Goal: Navigation & Orientation: Find specific page/section

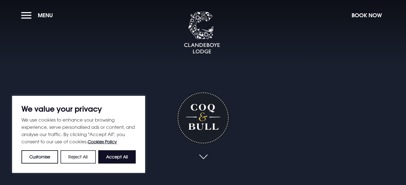
click at [79, 155] on button "Reject All" at bounding box center [77, 156] width 35 height 13
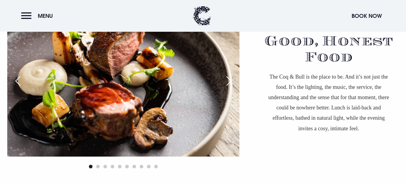
scroll to position [393, 0]
click at [231, 82] on div "Next slide" at bounding box center [228, 80] width 15 height 13
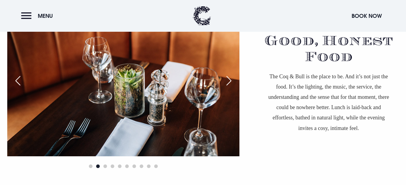
click at [229, 83] on div "Next slide" at bounding box center [228, 80] width 15 height 13
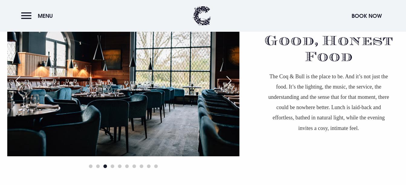
click at [229, 83] on div "Next slide" at bounding box center [228, 80] width 15 height 13
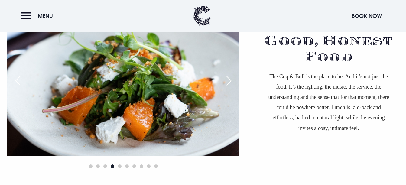
click at [229, 83] on div "Next slide" at bounding box center [228, 80] width 15 height 13
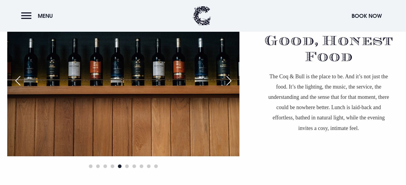
click at [229, 83] on div "Next slide" at bounding box center [228, 80] width 15 height 13
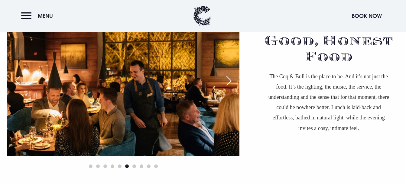
click at [229, 83] on div "Next slide" at bounding box center [228, 80] width 15 height 13
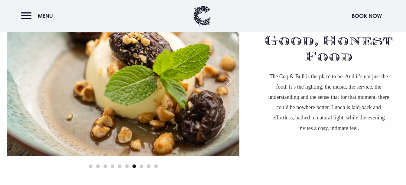
click at [229, 83] on div "Next slide" at bounding box center [228, 80] width 15 height 13
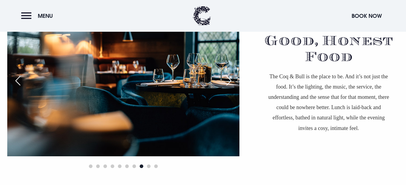
click at [229, 83] on div "Next slide" at bounding box center [228, 80] width 15 height 13
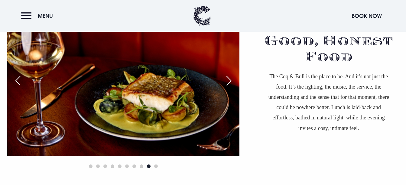
click at [231, 81] on div "Next slide" at bounding box center [228, 80] width 15 height 13
click at [231, 82] on div "Next slide" at bounding box center [228, 80] width 15 height 13
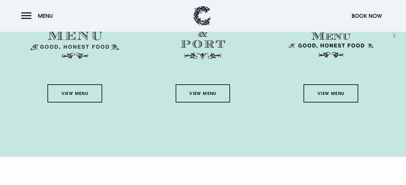
scroll to position [816, 0]
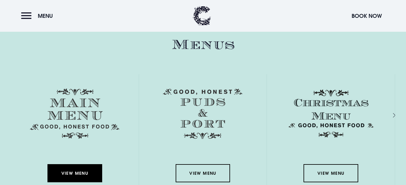
click at [80, 174] on link "View Menu" at bounding box center [74, 173] width 54 height 18
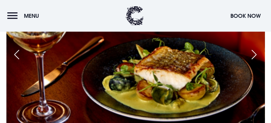
scroll to position [275, 0]
